Goal: Task Accomplishment & Management: Manage account settings

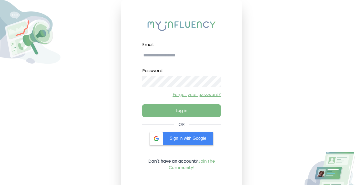
click at [179, 56] on input "email" at bounding box center [181, 55] width 79 height 11
click at [159, 53] on input "email" at bounding box center [181, 55] width 79 height 11
type input "**********"
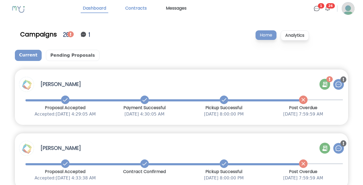
click at [139, 10] on link "Contracts" at bounding box center [136, 8] width 26 height 9
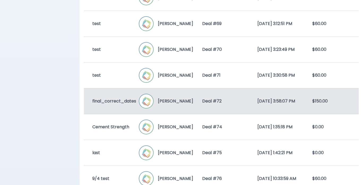
scroll to position [718, 0]
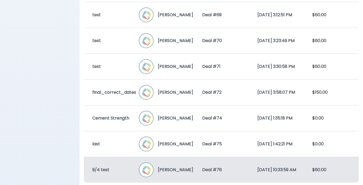
click at [124, 173] on div "9/4 test [PERSON_NAME] Deal # 76 [DATE] 10:33:59 AM $60.00" at bounding box center [221, 169] width 275 height 26
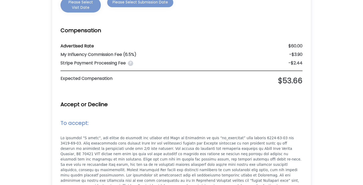
scroll to position [420, 0]
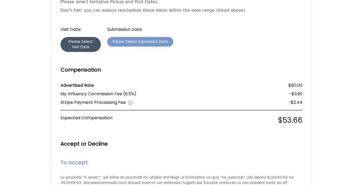
click at [88, 42] on div "Please Select Visit Date" at bounding box center [81, 44] width 30 height 11
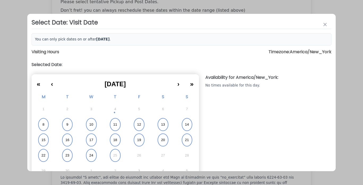
click at [115, 123] on abbr "11" at bounding box center [115, 124] width 4 height 5
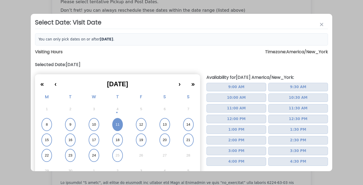
click at [244, 85] on button "9:00 AM" at bounding box center [237, 87] width 60 height 9
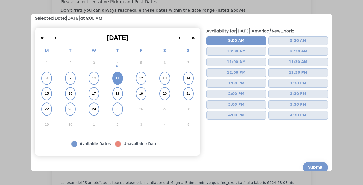
scroll to position [52, 0]
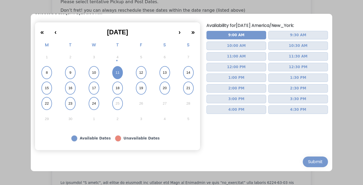
click at [350, 133] on div at bounding box center [181, 92] width 363 height 185
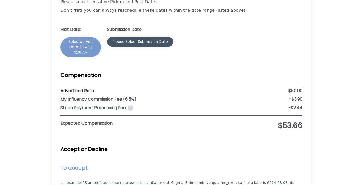
click at [140, 41] on div "Please Select Submission Date" at bounding box center [141, 41] width 56 height 5
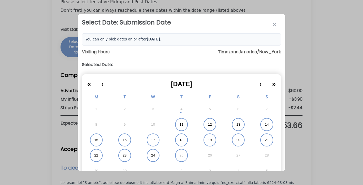
click at [208, 122] on abbr "12" at bounding box center [210, 124] width 4 height 5
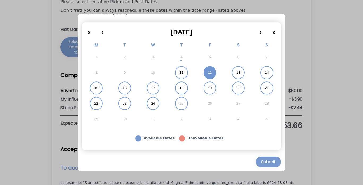
click at [304, 155] on div at bounding box center [181, 92] width 363 height 185
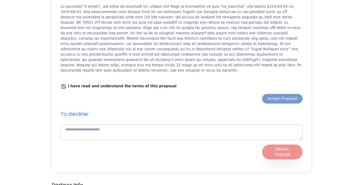
scroll to position [606, 0]
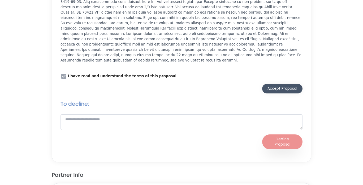
click at [275, 86] on div "Accept Proposal" at bounding box center [283, 88] width 30 height 5
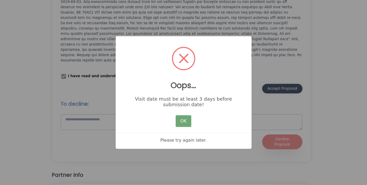
click at [188, 122] on button "OK" at bounding box center [183, 121] width 15 height 12
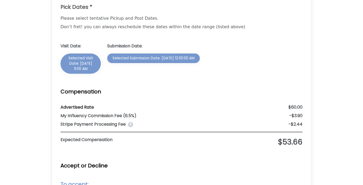
scroll to position [367, 0]
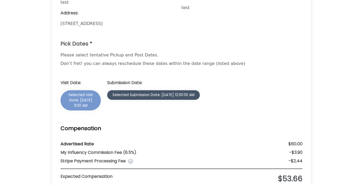
click at [147, 97] on div "Selected Submission Date: [DATE] 12:00:00 AM" at bounding box center [154, 94] width 82 height 5
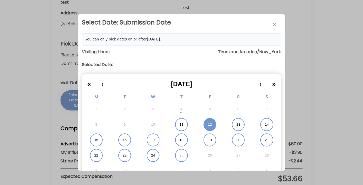
click at [123, 138] on abbr "16" at bounding box center [125, 139] width 4 height 5
click at [325, 80] on div at bounding box center [181, 92] width 363 height 185
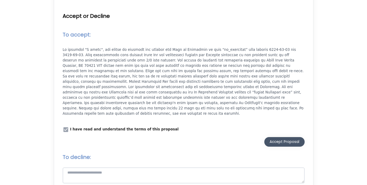
scroll to position [606, 0]
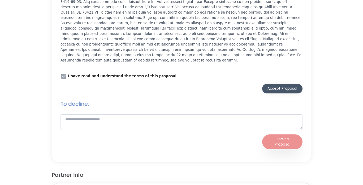
click at [296, 86] on div "Accept Proposal" at bounding box center [283, 88] width 30 height 5
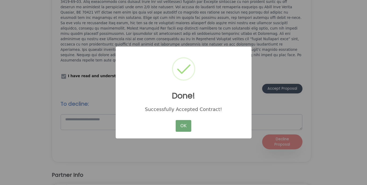
click at [180, 125] on button "OK" at bounding box center [183, 126] width 15 height 12
